Goal: Use online tool/utility

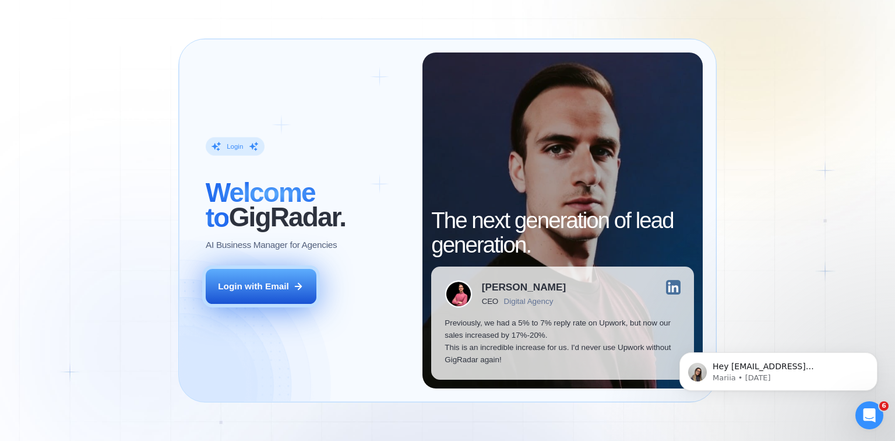
click at [279, 291] on div "Login with Email" at bounding box center [253, 286] width 71 height 12
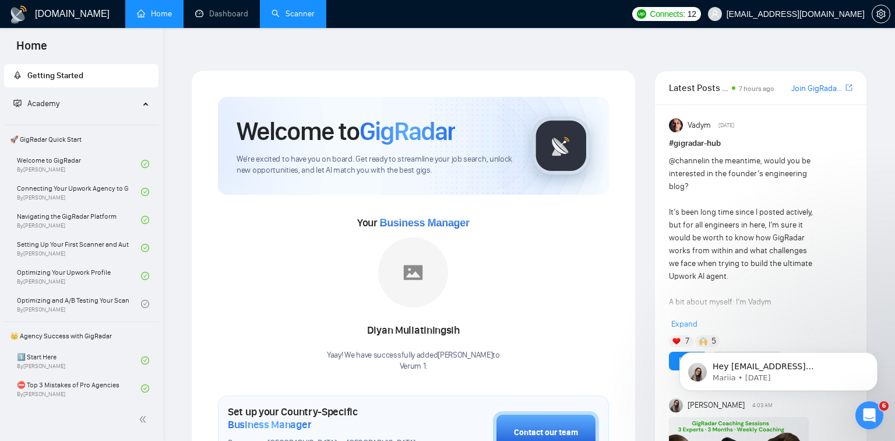
click at [286, 19] on link "Scanner" at bounding box center [293, 14] width 43 height 10
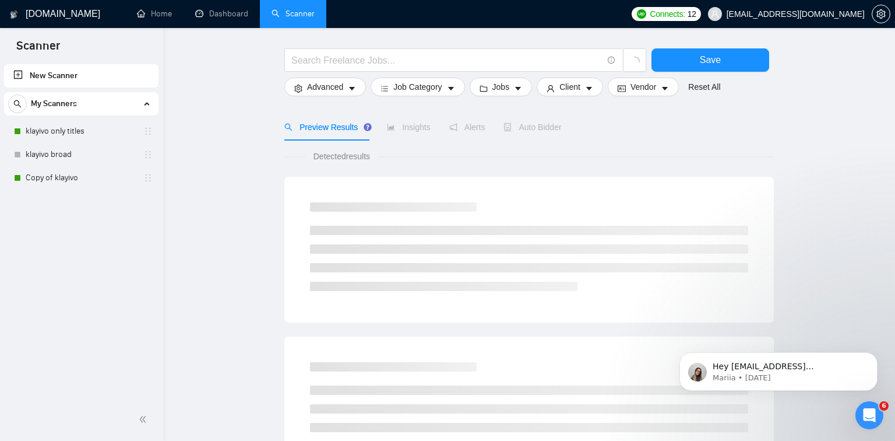
scroll to position [16, 0]
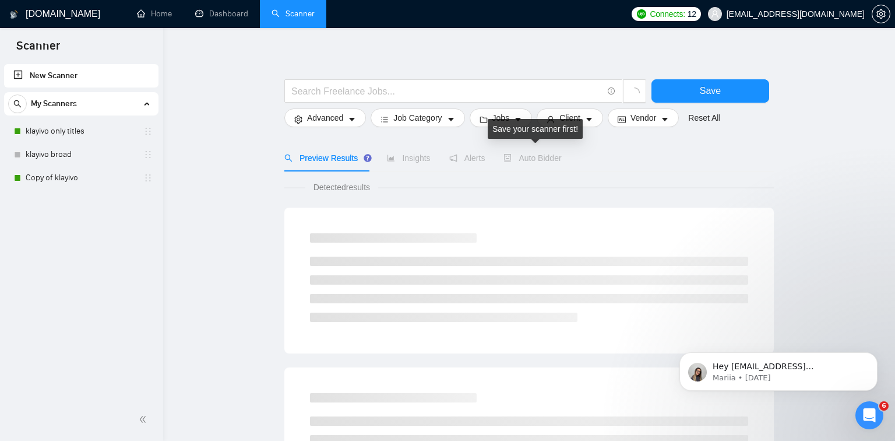
click at [540, 153] on span "Auto Bidder" at bounding box center [533, 157] width 58 height 9
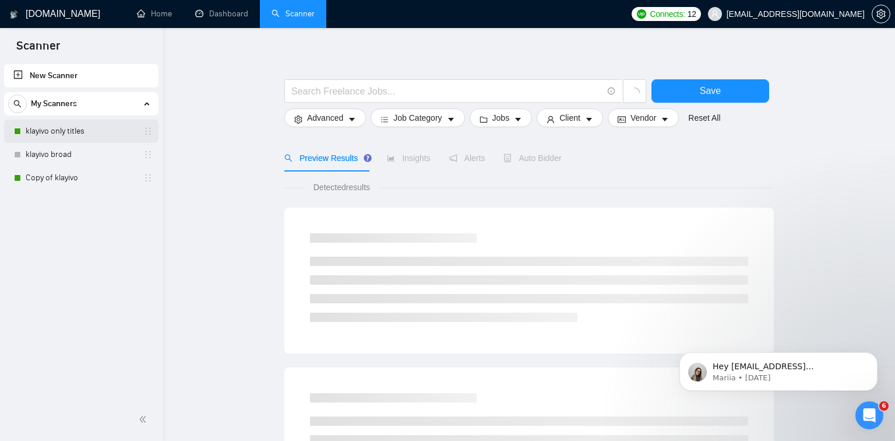
click at [67, 135] on link "klayivo only titles" at bounding box center [81, 131] width 111 height 23
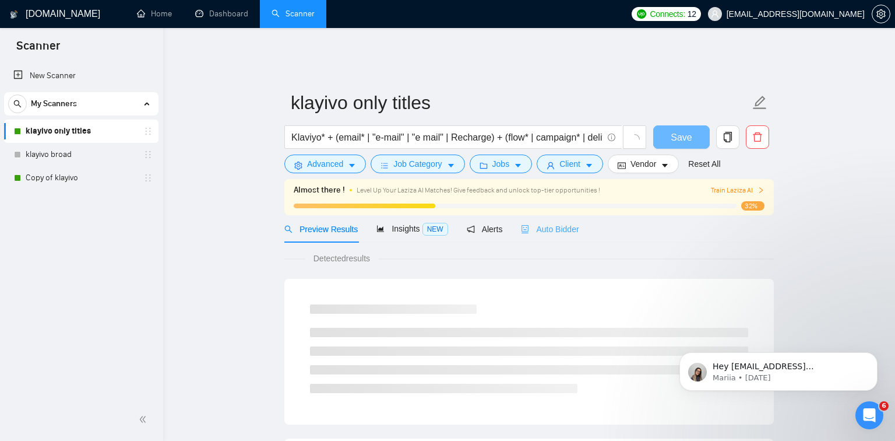
click at [554, 231] on div "Auto Bidder" at bounding box center [550, 228] width 58 height 27
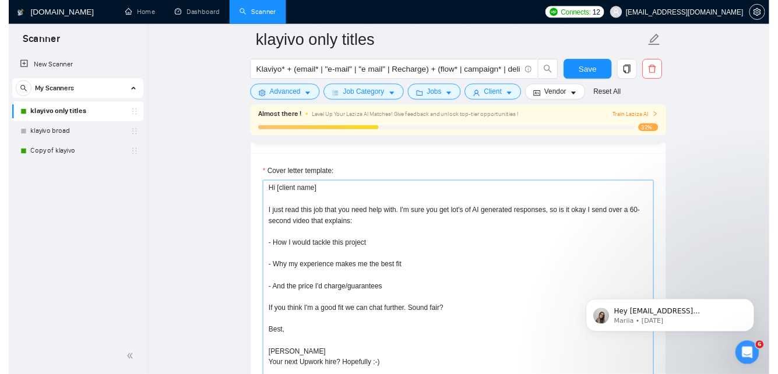
scroll to position [1262, 0]
